Goal: Task Accomplishment & Management: Use online tool/utility

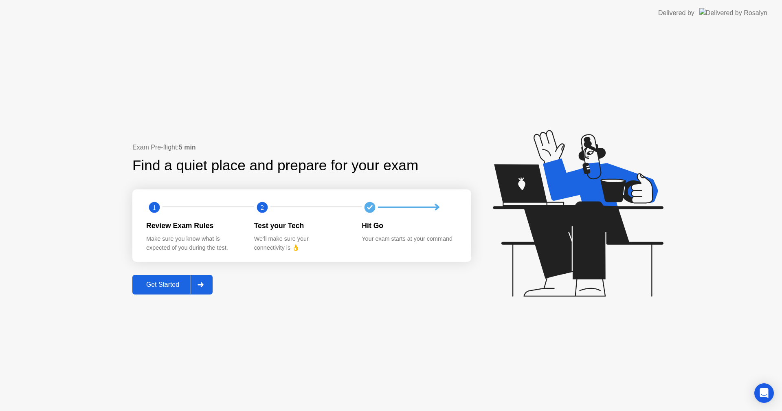
click at [182, 293] on button "Get Started" at bounding box center [172, 285] width 80 height 20
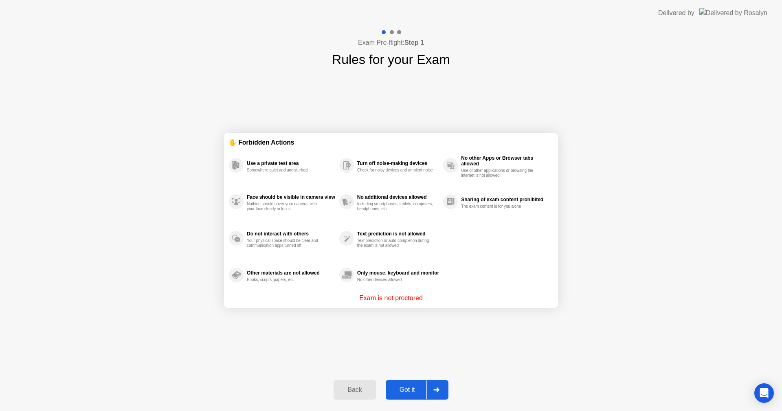
click at [424, 378] on div "Back Got it" at bounding box center [391, 389] width 124 height 37
click at [425, 386] on div "Got it" at bounding box center [407, 389] width 38 height 7
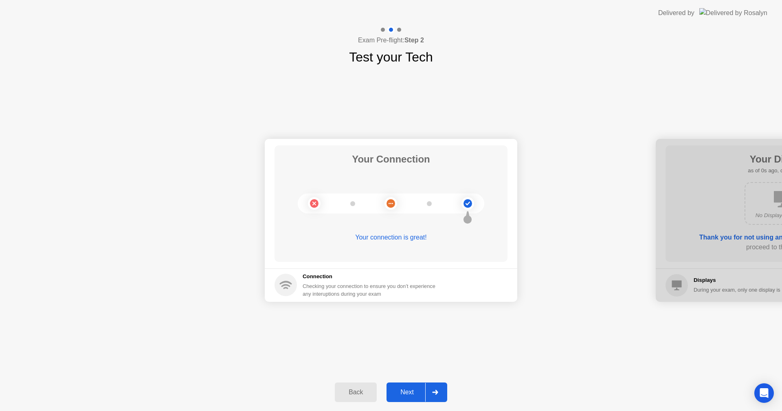
click at [434, 393] on icon at bounding box center [435, 392] width 6 height 5
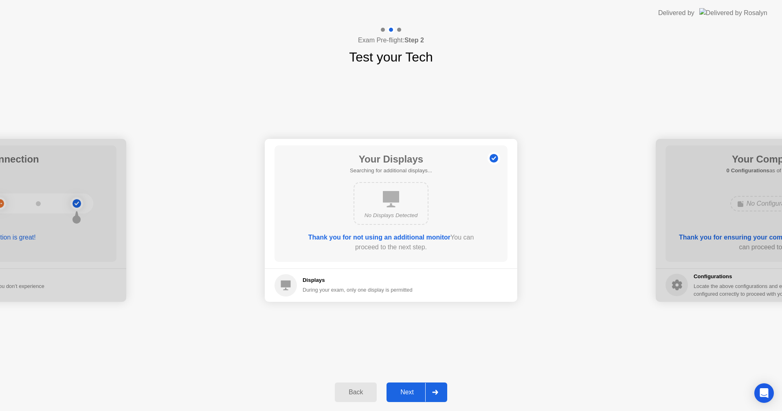
click at [434, 393] on icon at bounding box center [435, 392] width 6 height 5
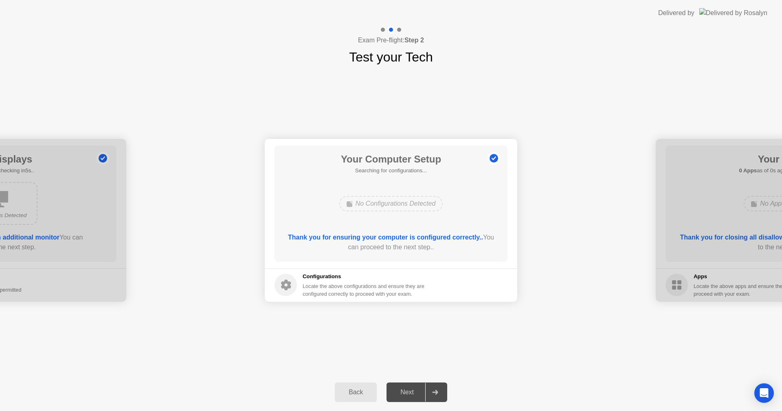
click at [434, 393] on icon at bounding box center [435, 392] width 6 height 5
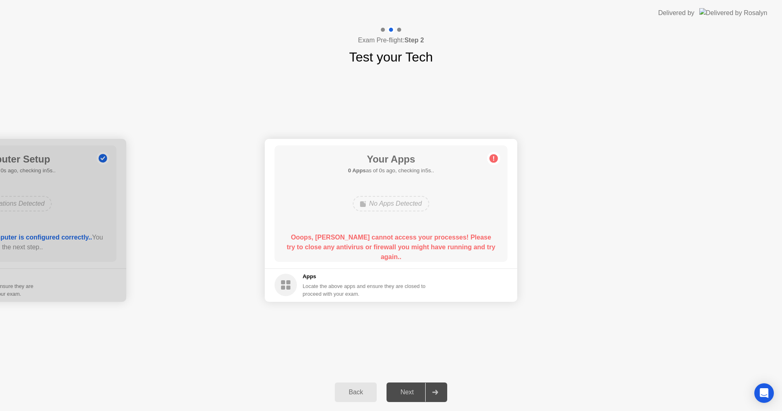
click at [434, 393] on icon at bounding box center [435, 392] width 6 height 5
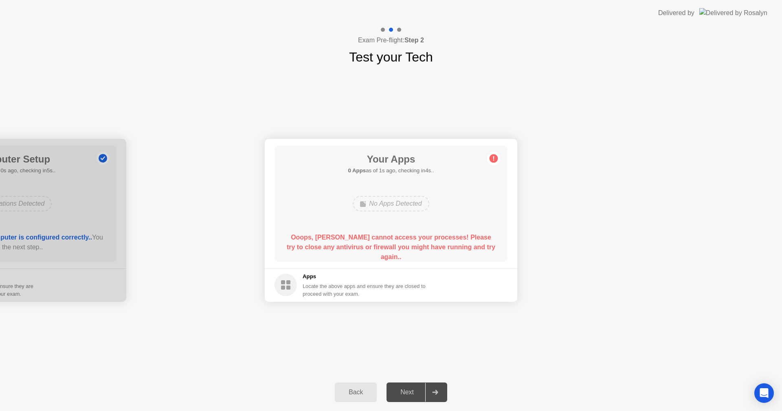
click at [434, 393] on icon at bounding box center [435, 392] width 6 height 5
click at [432, 393] on icon at bounding box center [435, 392] width 6 height 5
click at [431, 393] on div at bounding box center [435, 392] width 20 height 19
click at [429, 393] on div at bounding box center [435, 392] width 20 height 19
drag, startPoint x: 428, startPoint y: 393, endPoint x: 434, endPoint y: 353, distance: 40.6
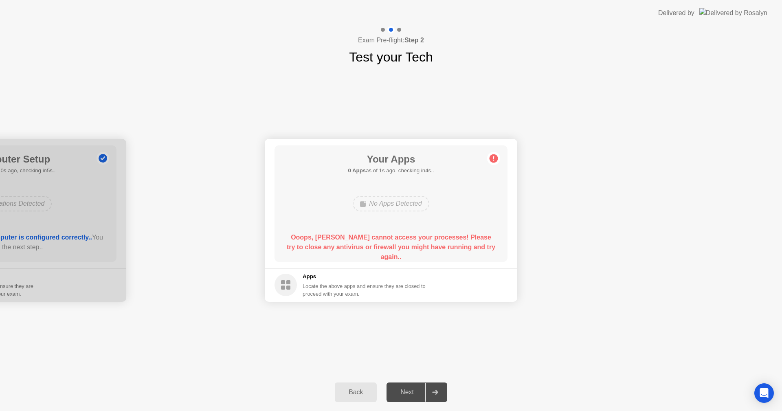
click at [427, 393] on div at bounding box center [435, 392] width 20 height 19
